Goal: Transaction & Acquisition: Purchase product/service

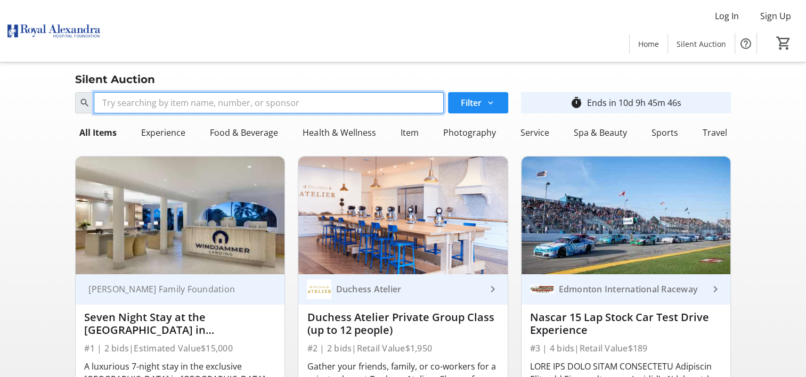
drag, startPoint x: 0, startPoint y: 0, endPoint x: 377, endPoint y: 97, distance: 389.1
click at [377, 97] on input "Search" at bounding box center [268, 102] width 349 height 21
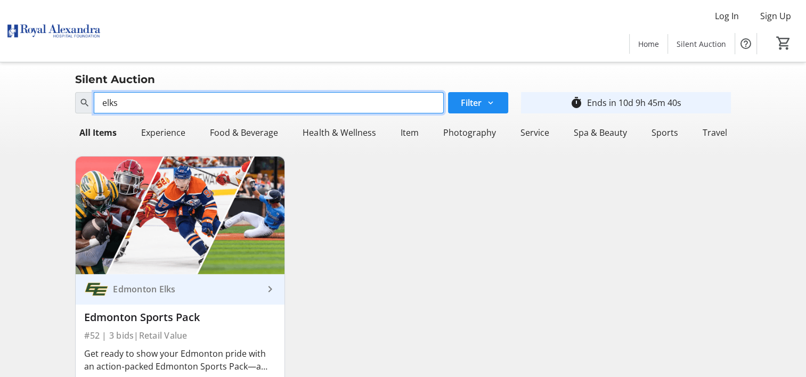
scroll to position [85, 0]
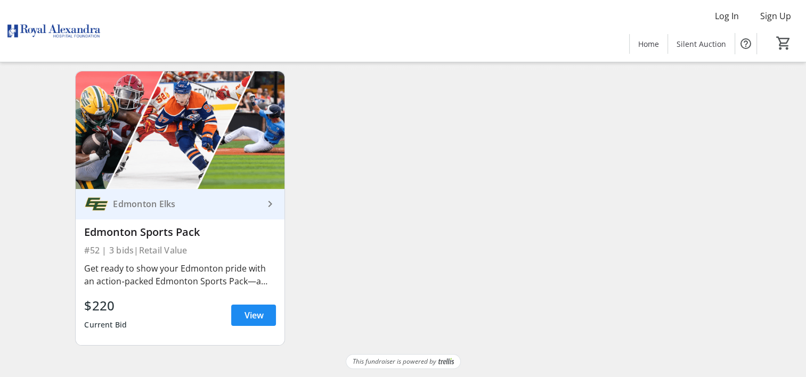
type input "elks"
click at [190, 163] on img at bounding box center [180, 130] width 209 height 118
click at [258, 311] on span "View" at bounding box center [253, 315] width 19 height 13
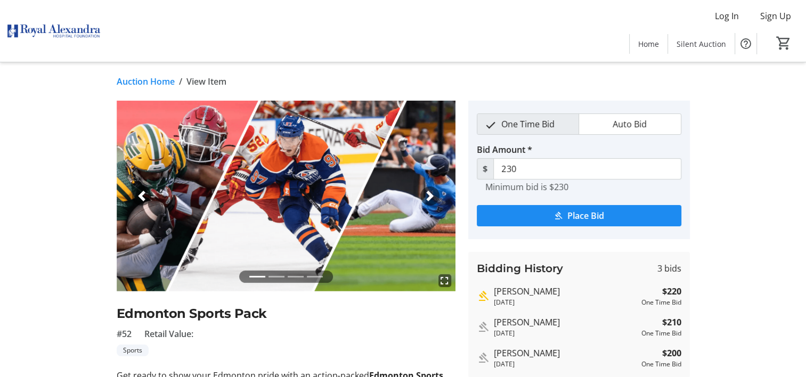
click at [746, 171] on div "fullscreen fullscreen fullscreen fullscreen Previous Next Edmonton Sports Pack …" at bounding box center [403, 382] width 703 height 563
click at [734, 141] on div "fullscreen fullscreen fullscreen fullscreen Previous Next Edmonton Sports Pack …" at bounding box center [403, 382] width 703 height 563
click at [30, 37] on img at bounding box center [53, 30] width 95 height 53
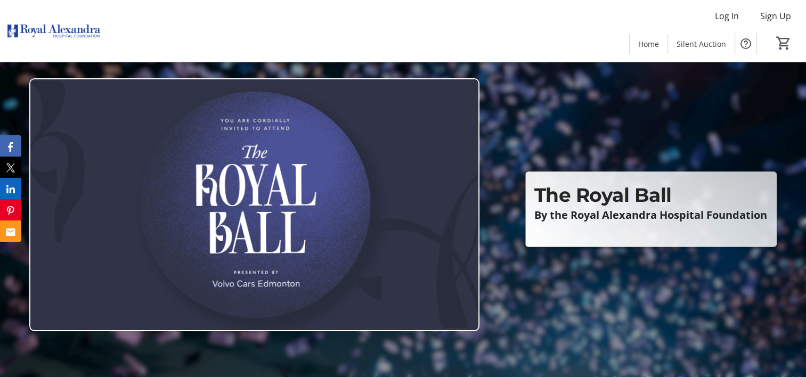
click at [58, 28] on img at bounding box center [53, 30] width 95 height 53
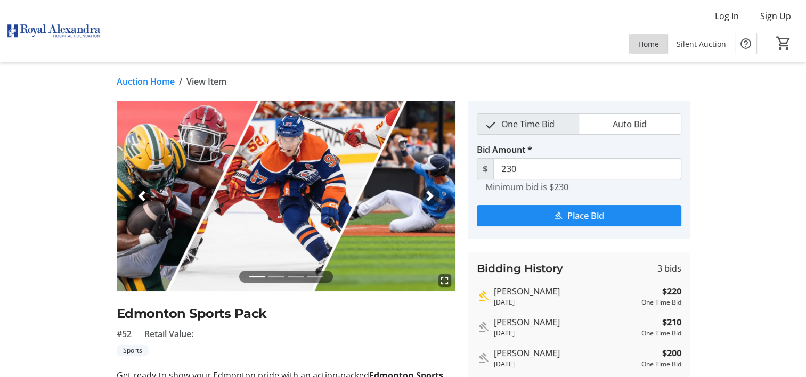
click at [654, 45] on span "Home" at bounding box center [648, 43] width 21 height 11
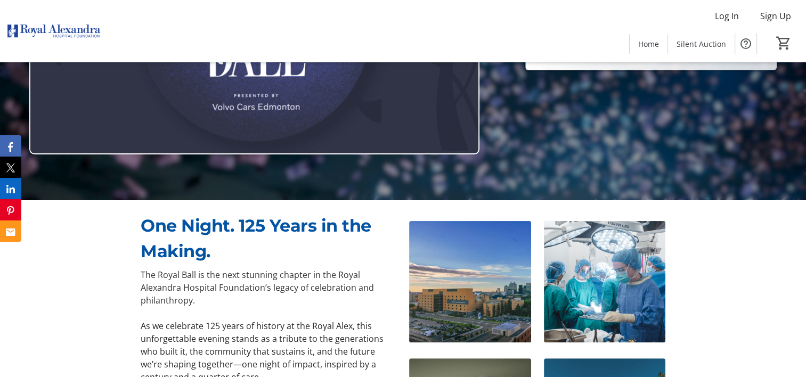
scroll to position [178, 0]
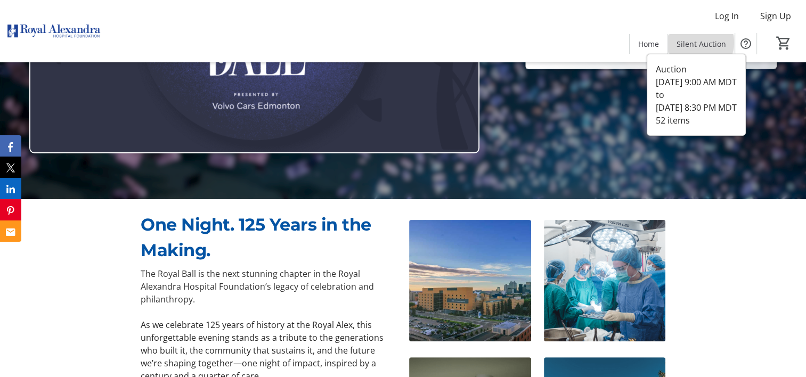
click at [697, 43] on span "Silent Auction" at bounding box center [702, 43] width 50 height 11
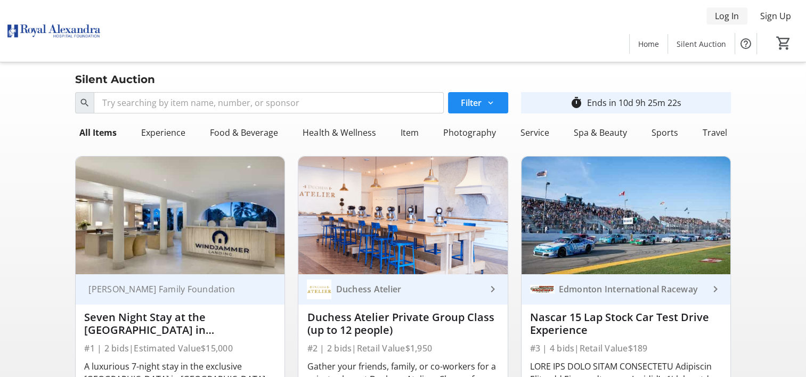
click at [714, 20] on span at bounding box center [726, 16] width 41 height 26
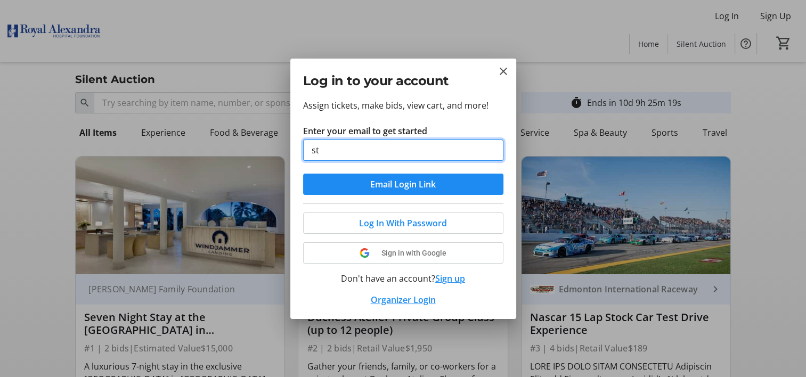
type input "[EMAIL_ADDRESS][DOMAIN_NAME]"
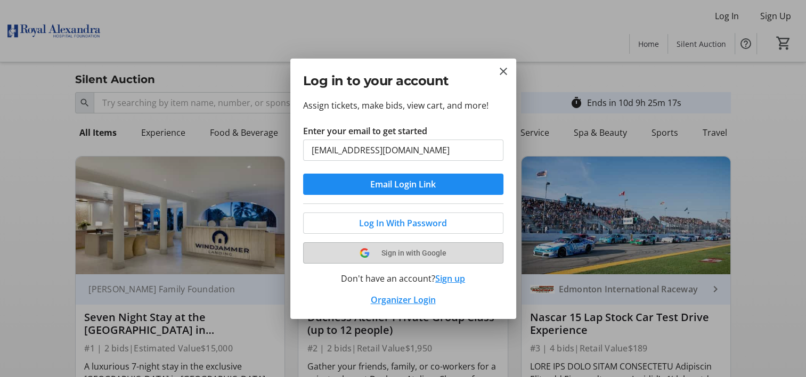
click at [425, 247] on tr-shared-ui-google-sign-in-button-content "Sign in with Google" at bounding box center [403, 253] width 175 height 13
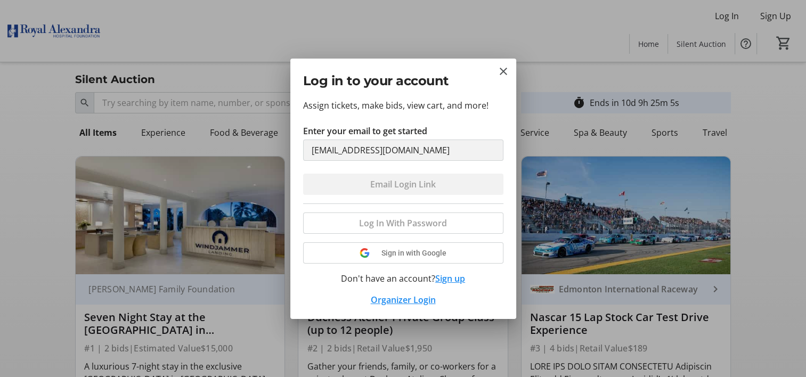
click at [455, 179] on form "Enter your email to get started [EMAIL_ADDRESS][DOMAIN_NAME] Email Login Link" at bounding box center [403, 160] width 200 height 70
click at [278, 158] on div "Log in to your account Assign tickets, make bids, view cart, and more! Enter yo…" at bounding box center [403, 188] width 806 height 377
click at [419, 298] on link "Organizer Login" at bounding box center [403, 300] width 65 height 12
